Goal: Task Accomplishment & Management: Use online tool/utility

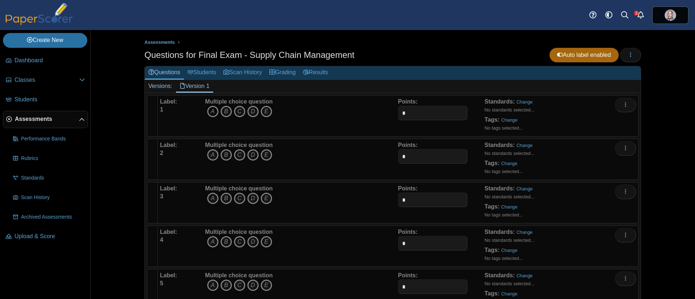
click at [211, 108] on icon "A" at bounding box center [213, 112] width 12 height 12
click at [211, 111] on icon "A" at bounding box center [213, 112] width 12 height 12
click at [208, 110] on icon "A" at bounding box center [213, 112] width 12 height 12
click at [262, 151] on icon "E" at bounding box center [266, 155] width 12 height 12
click at [223, 199] on icon "B" at bounding box center [226, 198] width 12 height 12
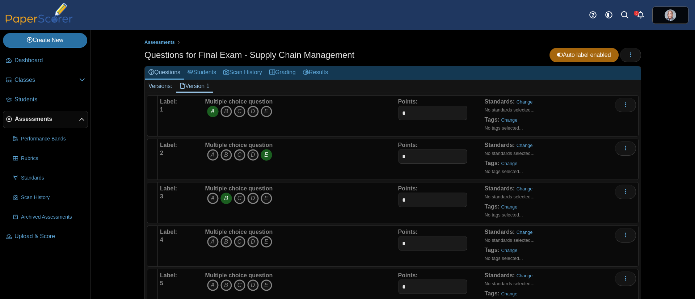
click at [260, 240] on icon "E" at bounding box center [266, 242] width 12 height 12
click at [234, 284] on icon "C" at bounding box center [240, 285] width 12 height 12
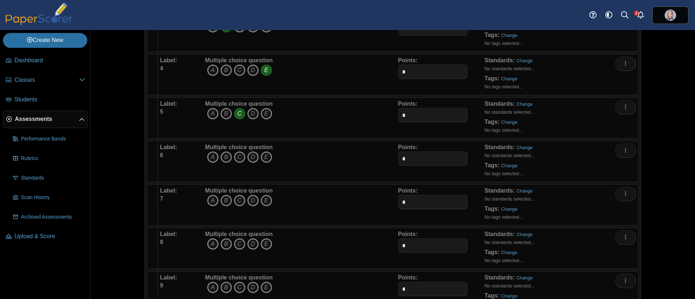
scroll to position [217, 0]
click at [210, 109] on icon "A" at bounding box center [213, 112] width 12 height 12
click at [221, 154] on icon "B" at bounding box center [226, 155] width 12 height 12
click at [235, 199] on icon "C" at bounding box center [240, 198] width 12 height 12
click at [248, 239] on icon "D" at bounding box center [253, 242] width 12 height 12
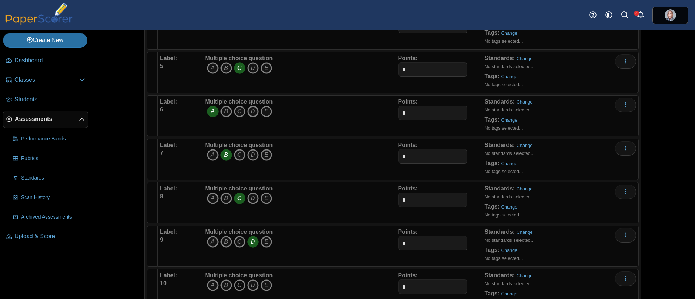
click at [236, 282] on icon "C" at bounding box center [240, 285] width 12 height 12
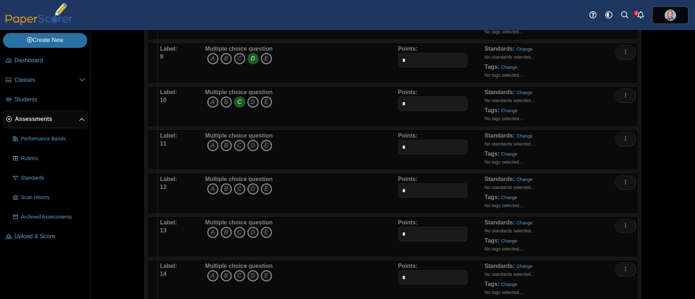
scroll to position [380, 0]
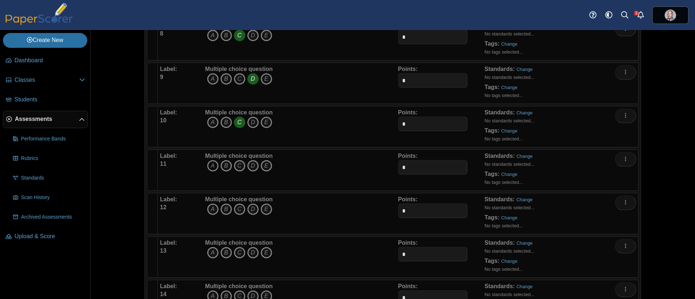
click at [207, 166] on icon "A" at bounding box center [213, 166] width 12 height 12
click at [247, 208] on icon "D" at bounding box center [253, 209] width 12 height 12
click at [234, 252] on icon "C" at bounding box center [240, 253] width 12 height 12
click at [238, 77] on icon "C" at bounding box center [240, 79] width 12 height 12
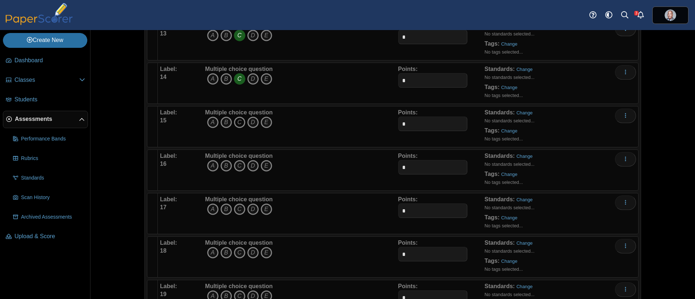
click at [235, 122] on icon "C" at bounding box center [240, 122] width 12 height 12
click at [207, 165] on icon "A" at bounding box center [213, 166] width 12 height 12
click at [247, 212] on icon "D" at bounding box center [253, 209] width 12 height 12
click at [220, 249] on icon "B" at bounding box center [226, 253] width 12 height 12
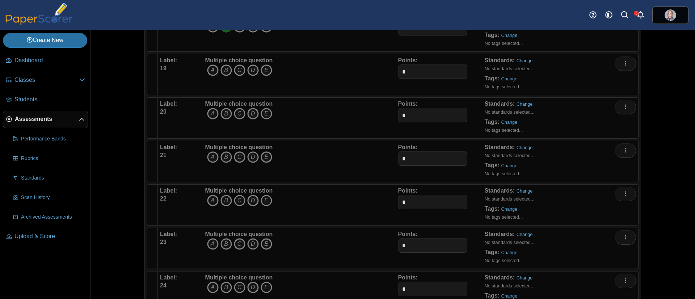
scroll to position [814, 0]
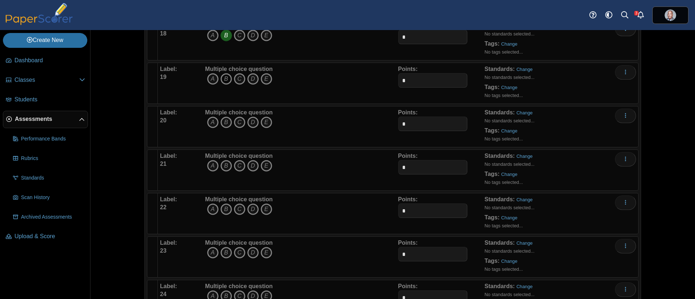
click at [225, 80] on icon "B" at bounding box center [226, 79] width 12 height 12
click at [239, 119] on icon "C" at bounding box center [240, 122] width 12 height 12
click at [234, 164] on icon "C" at bounding box center [240, 166] width 12 height 12
click at [234, 209] on icon "C" at bounding box center [240, 209] width 12 height 12
click at [234, 254] on icon "C" at bounding box center [240, 253] width 12 height 12
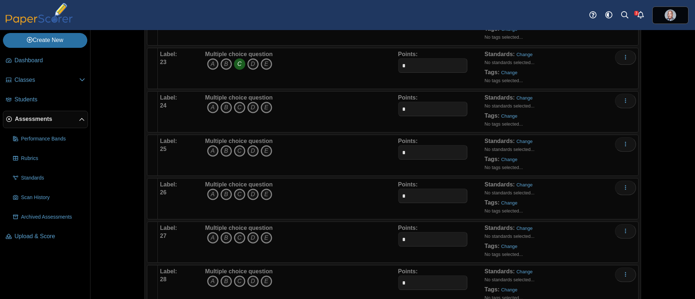
scroll to position [1031, 0]
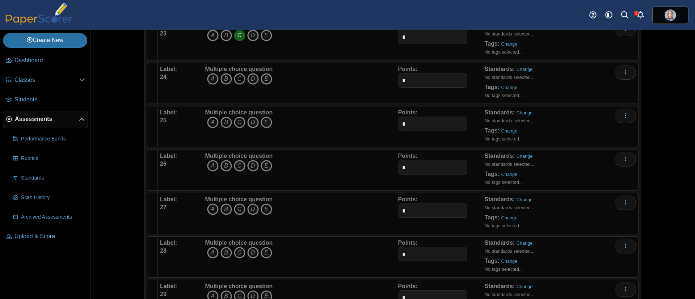
click at [234, 77] on icon "C" at bounding box center [240, 79] width 12 height 12
click at [236, 119] on icon "C" at bounding box center [240, 122] width 12 height 12
click at [224, 166] on icon "B" at bounding box center [226, 166] width 12 height 12
click at [222, 210] on icon "B" at bounding box center [226, 209] width 12 height 12
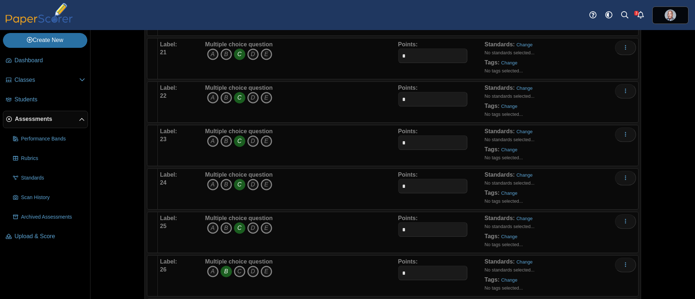
scroll to position [868, 0]
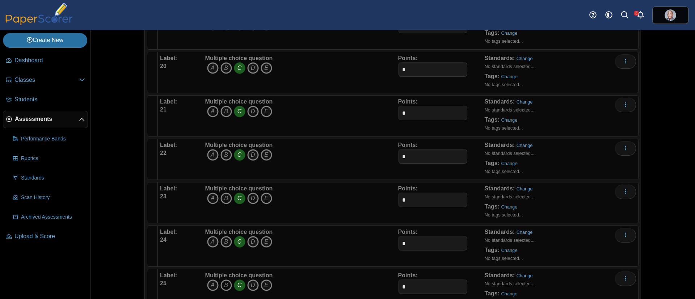
click at [225, 283] on icon "B" at bounding box center [226, 285] width 12 height 12
click at [234, 285] on icon "C" at bounding box center [240, 285] width 12 height 12
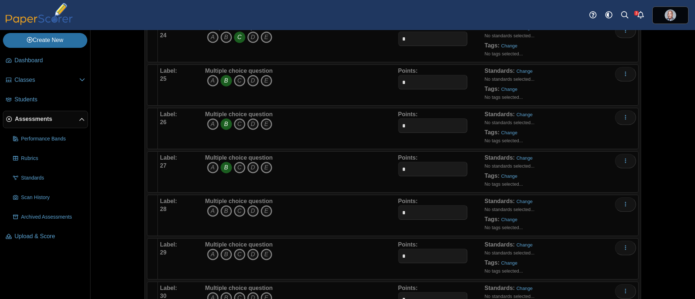
scroll to position [1085, 0]
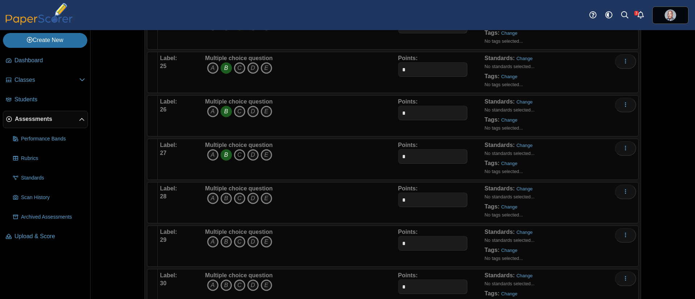
click at [237, 154] on icon "C" at bounding box center [240, 155] width 12 height 12
click at [223, 157] on icon "B" at bounding box center [226, 155] width 12 height 12
click at [239, 198] on icon "C" at bounding box center [240, 198] width 12 height 12
click at [235, 239] on icon "C" at bounding box center [240, 242] width 12 height 12
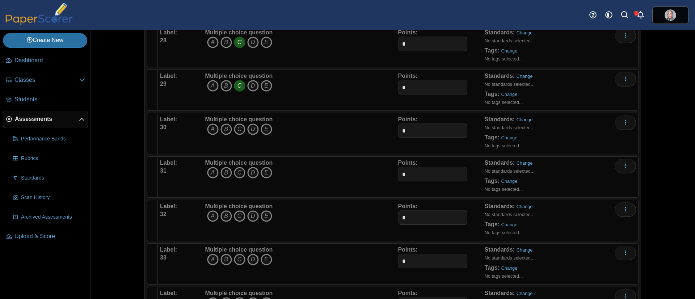
scroll to position [1248, 0]
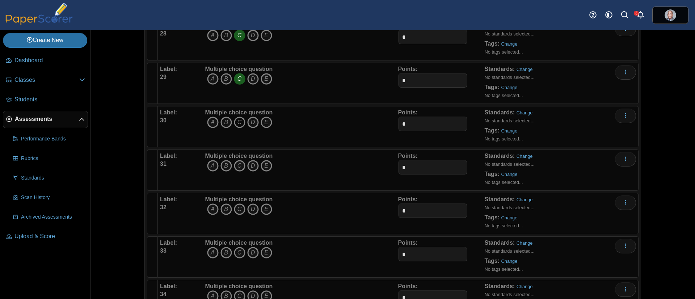
click at [236, 119] on icon "C" at bounding box center [240, 122] width 12 height 12
click at [236, 164] on icon "C" at bounding box center [240, 166] width 12 height 12
click at [235, 206] on icon "C" at bounding box center [240, 209] width 12 height 12
click at [207, 251] on icon "A" at bounding box center [213, 253] width 12 height 12
click at [226, 292] on icon "B" at bounding box center [226, 296] width 12 height 12
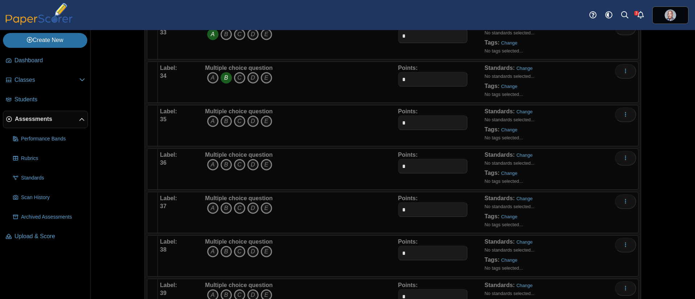
scroll to position [1465, 0]
click at [250, 121] on icon "D" at bounding box center [253, 122] width 12 height 12
click at [237, 163] on icon "C" at bounding box center [240, 166] width 12 height 12
click at [247, 207] on icon "D" at bounding box center [253, 209] width 12 height 12
click at [235, 255] on icon "C" at bounding box center [240, 253] width 12 height 12
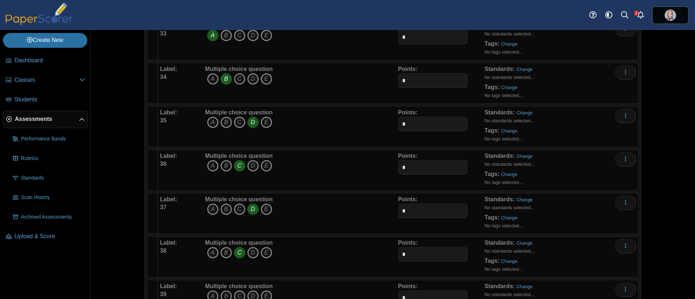
click at [225, 293] on icon "B" at bounding box center [226, 296] width 12 height 12
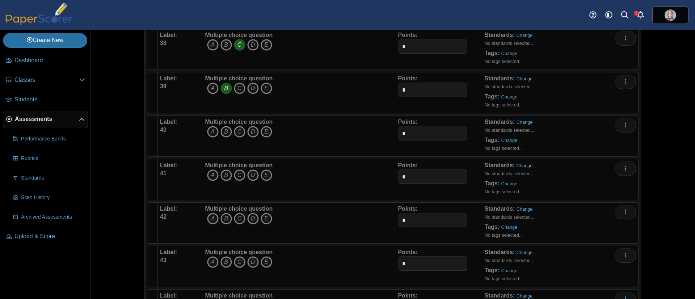
scroll to position [1682, 0]
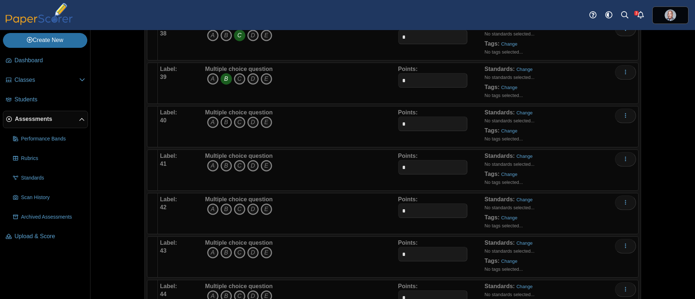
drag, startPoint x: 222, startPoint y: 119, endPoint x: 224, endPoint y: 123, distance: 4.0
click at [222, 120] on icon "B" at bounding box center [226, 122] width 12 height 12
click at [234, 164] on icon "C" at bounding box center [240, 166] width 12 height 12
click at [224, 209] on icon "B" at bounding box center [226, 209] width 12 height 12
drag, startPoint x: 248, startPoint y: 253, endPoint x: 288, endPoint y: 230, distance: 45.9
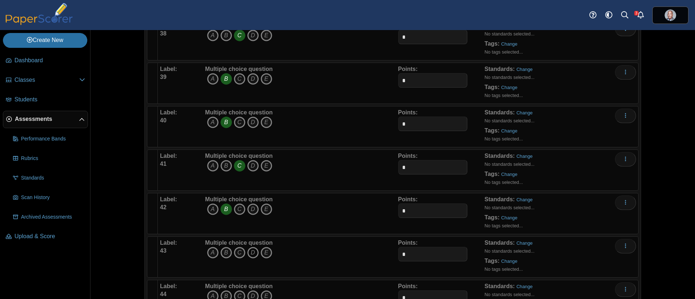
click at [248, 254] on icon "D" at bounding box center [253, 253] width 12 height 12
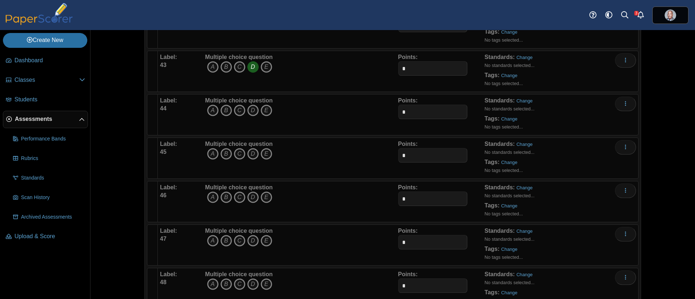
scroll to position [1899, 0]
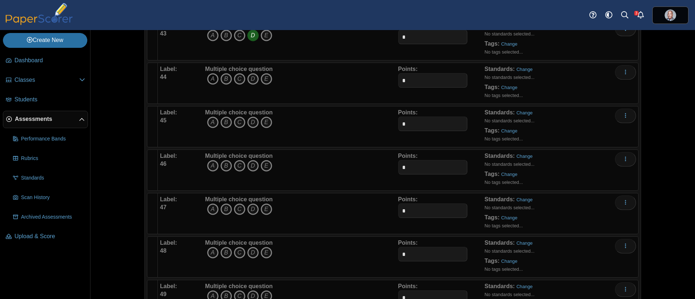
click at [212, 76] on icon "A" at bounding box center [213, 79] width 12 height 12
click at [209, 122] on icon "A" at bounding box center [213, 122] width 12 height 12
click at [266, 164] on icon "E" at bounding box center [266, 166] width 12 height 12
click at [240, 209] on icon "C" at bounding box center [240, 209] width 12 height 12
click at [221, 253] on icon "B" at bounding box center [226, 253] width 12 height 12
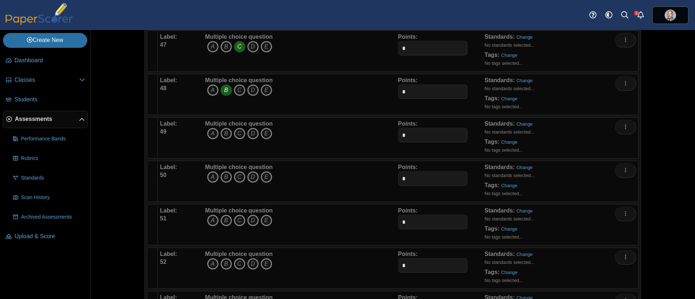
scroll to position [2062, 0]
click at [240, 130] on icon "C" at bounding box center [240, 133] width 12 height 12
click at [234, 177] on icon "C" at bounding box center [240, 177] width 12 height 12
click at [236, 215] on icon "C" at bounding box center [240, 220] width 12 height 12
click at [223, 264] on icon "B" at bounding box center [226, 264] width 12 height 12
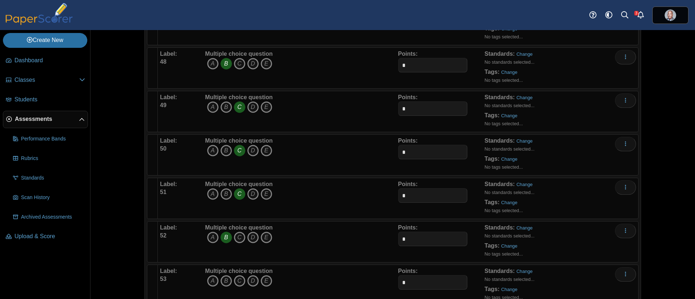
scroll to position [2170, 0]
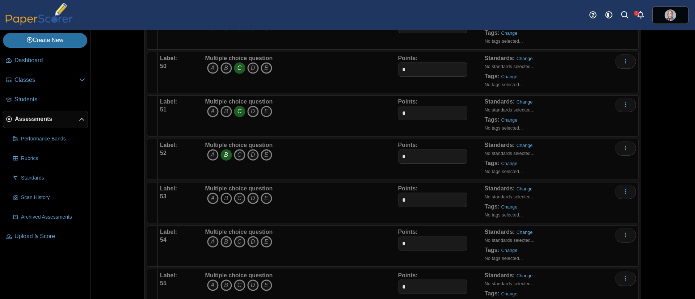
click at [221, 200] on icon "B" at bounding box center [226, 198] width 12 height 12
click at [249, 244] on icon "D" at bounding box center [253, 242] width 12 height 12
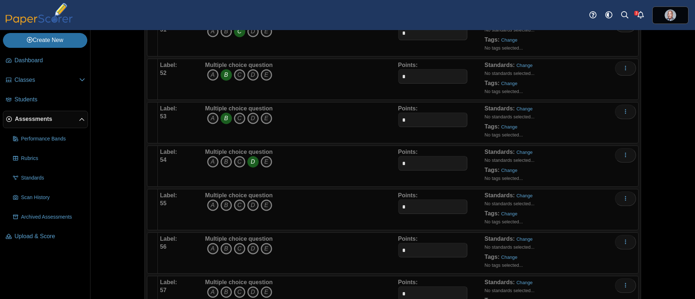
scroll to position [2279, 0]
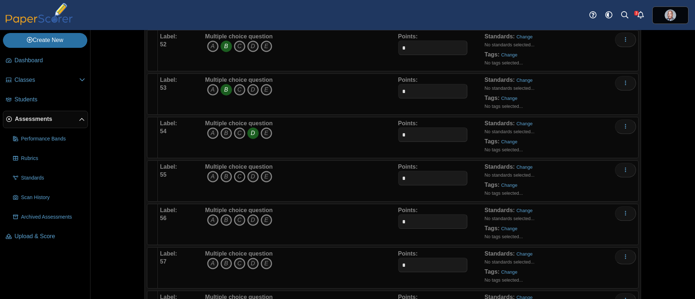
click at [234, 175] on icon "C" at bounding box center [240, 177] width 12 height 12
click at [234, 221] on icon "C" at bounding box center [240, 220] width 12 height 12
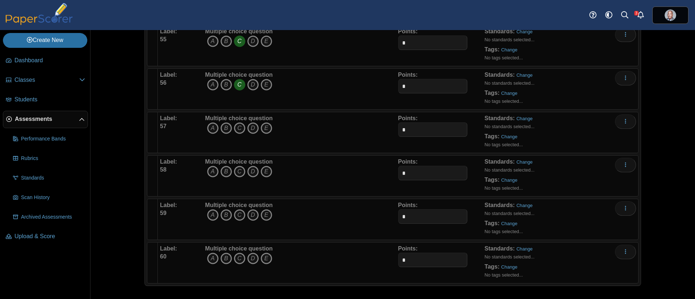
scroll to position [2415, 0]
click at [235, 123] on icon "C" at bounding box center [240, 128] width 12 height 12
click at [234, 170] on icon "C" at bounding box center [240, 171] width 12 height 12
click at [238, 210] on icon "C" at bounding box center [240, 215] width 12 height 12
click at [220, 258] on icon "B" at bounding box center [226, 258] width 12 height 12
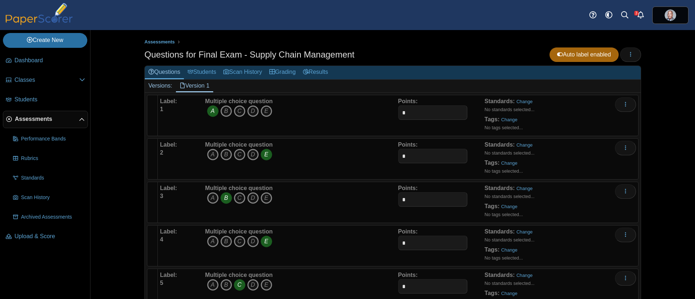
scroll to position [0, 0]
click at [288, 73] on link "Grading" at bounding box center [283, 72] width 34 height 13
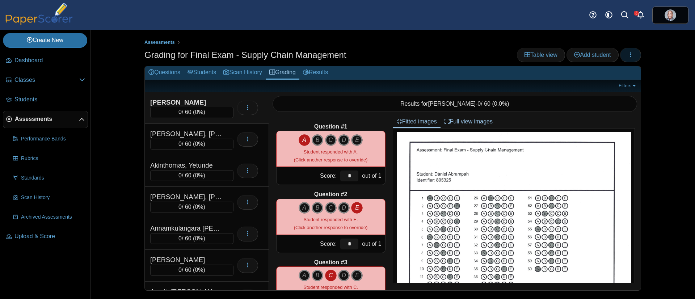
click at [631, 48] on button "button" at bounding box center [630, 55] width 21 height 14
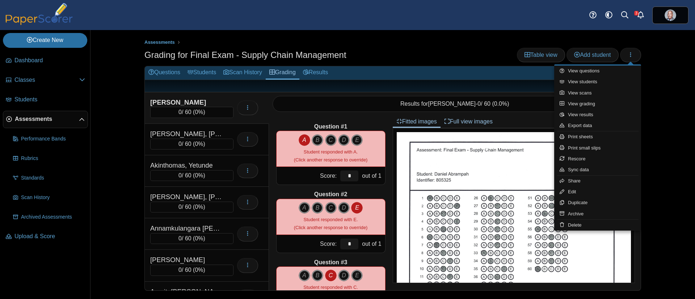
click at [336, 73] on h2 "Questions Students Scan History Grading Results" at bounding box center [393, 73] width 496 height 14
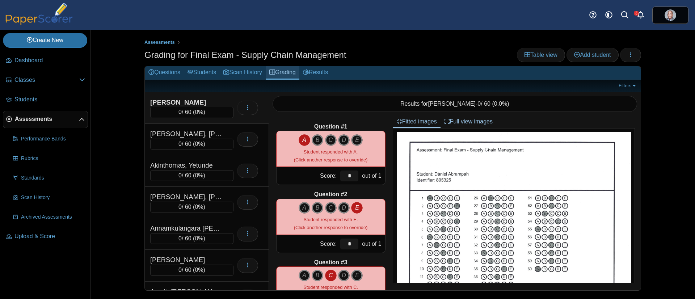
click at [287, 74] on link "Grading" at bounding box center [283, 72] width 34 height 13
click at [628, 55] on icon "button" at bounding box center [630, 55] width 6 height 6
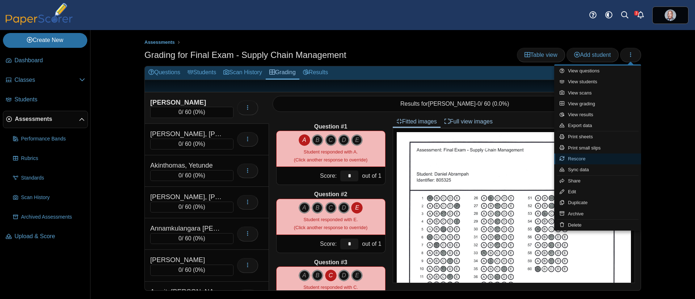
click at [580, 160] on link "Rescore" at bounding box center [597, 158] width 87 height 11
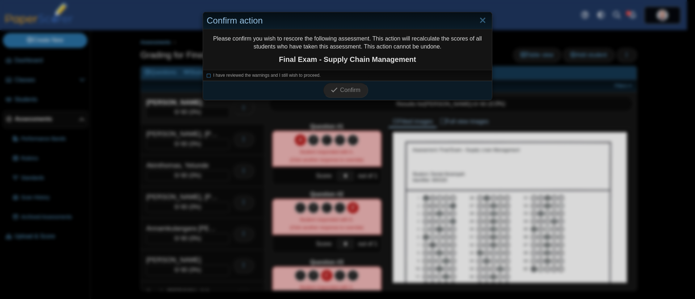
click at [298, 88] on div "Confirm" at bounding box center [345, 90] width 285 height 19
click at [207, 75] on icon at bounding box center [209, 74] width 4 height 4
click at [340, 88] on span "Confirm" at bounding box center [350, 90] width 20 height 6
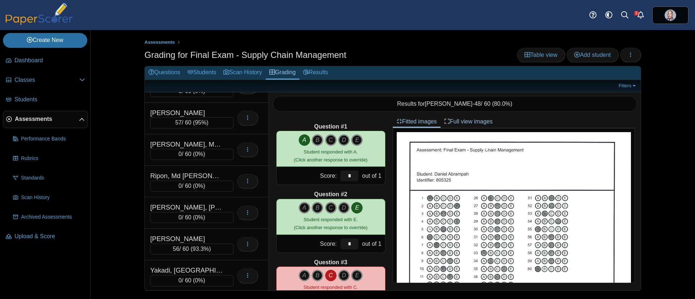
scroll to position [779, 0]
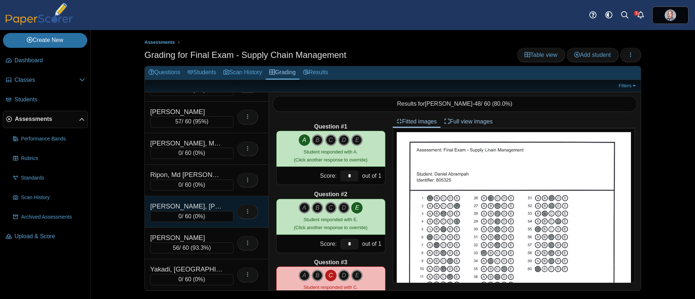
click at [196, 203] on div "[PERSON_NAME], [PERSON_NAME]" at bounding box center [186, 205] width 72 height 9
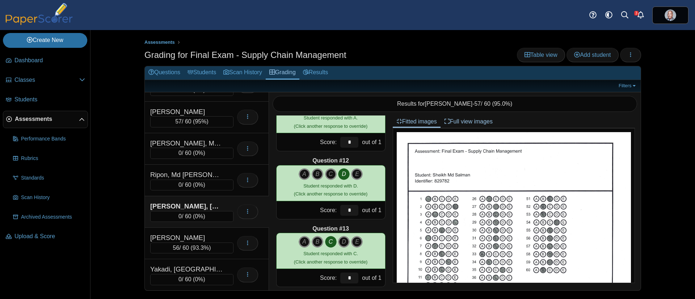
scroll to position [705, 0]
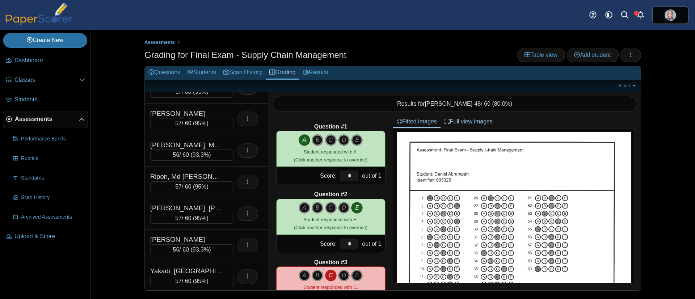
scroll to position [779, 0]
click at [628, 52] on span "button" at bounding box center [630, 55] width 6 height 6
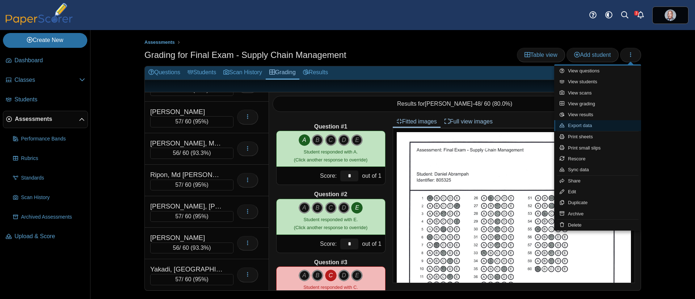
click at [581, 125] on link "Export data" at bounding box center [597, 125] width 87 height 11
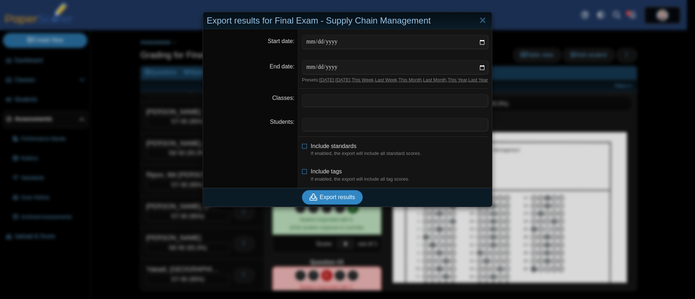
click at [320, 199] on button "Export results" at bounding box center [332, 197] width 61 height 14
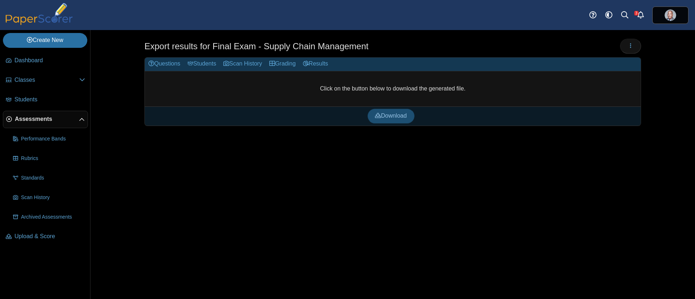
click at [383, 113] on span "Download" at bounding box center [390, 116] width 31 height 6
